Goal: Entertainment & Leisure: Browse casually

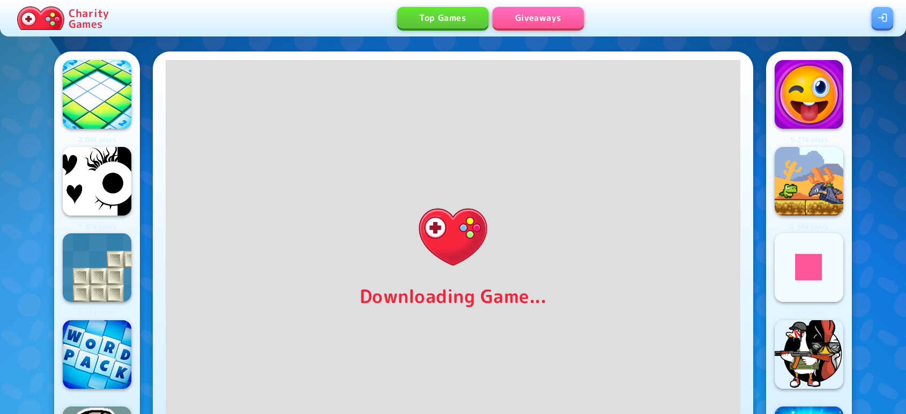
scroll to position [26, 0]
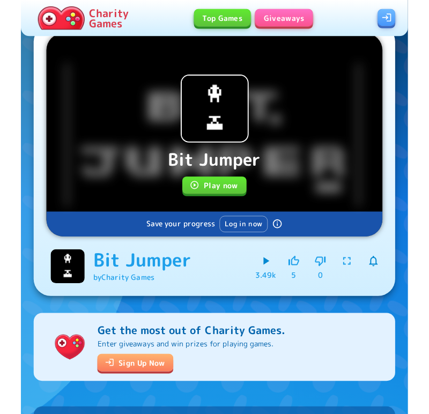
scroll to position [26, 0]
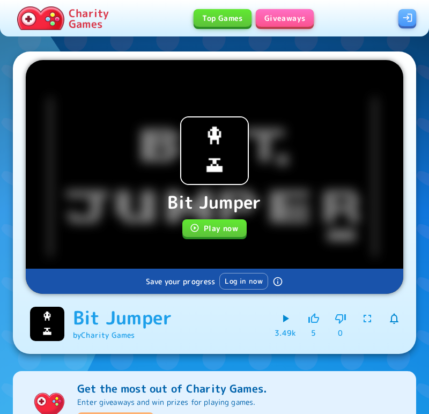
click at [208, 230] on button "Play now" at bounding box center [214, 228] width 64 height 18
